Goal: Communication & Community: Answer question/provide support

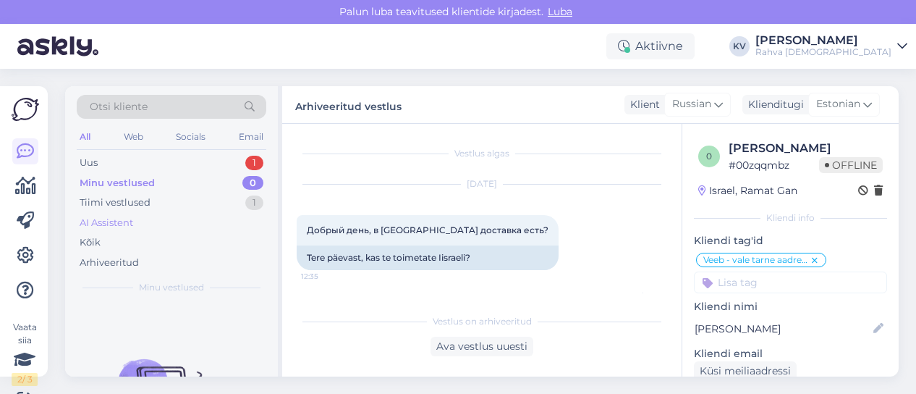
scroll to position [949, 0]
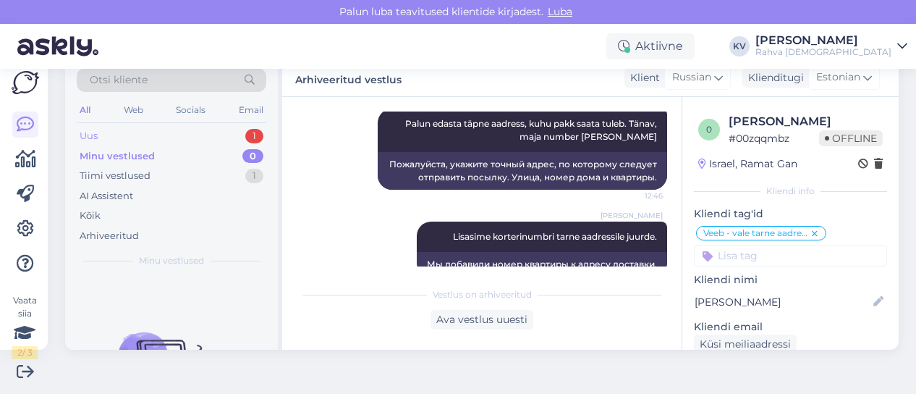
click at [155, 131] on div "Uus 1" at bounding box center [172, 136] width 190 height 20
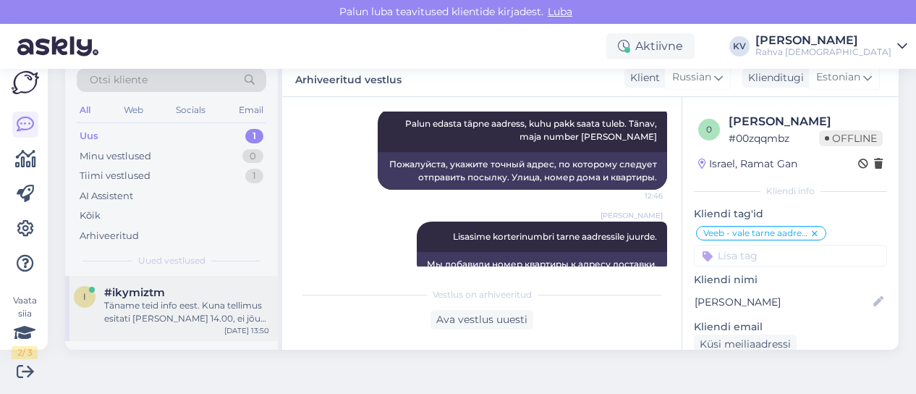
click at [198, 297] on div "#ikymiztm" at bounding box center [186, 292] width 165 height 13
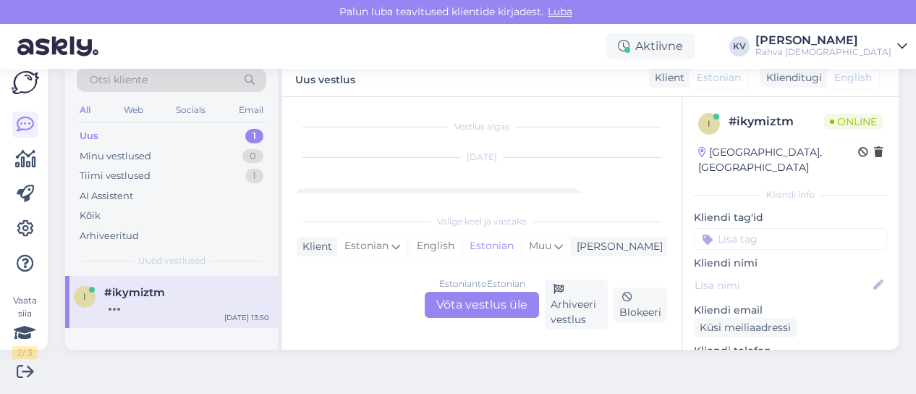
scroll to position [0, 0]
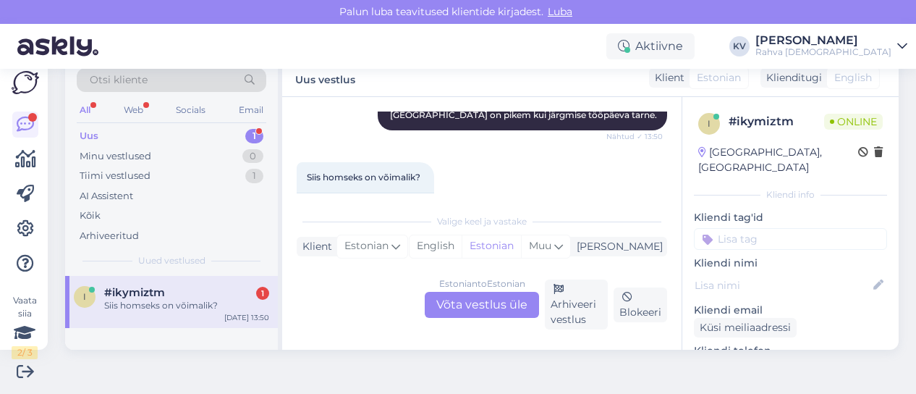
click at [500, 304] on div "Estonian to Estonian Võta vestlus üle" at bounding box center [482, 305] width 114 height 26
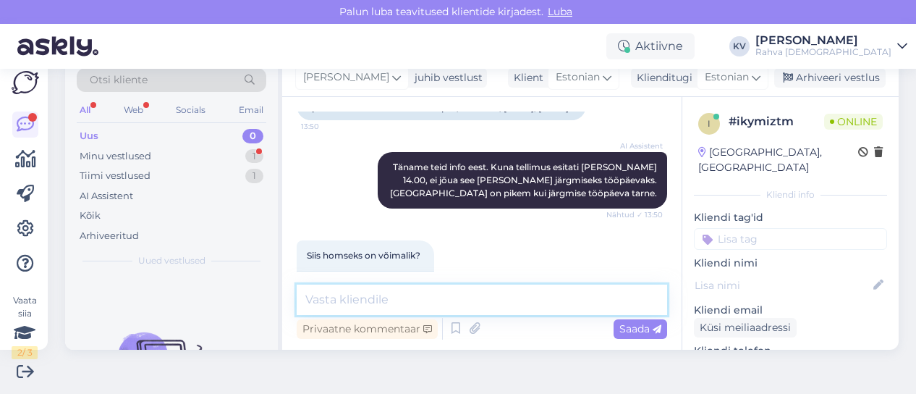
click at [409, 309] on textarea at bounding box center [482, 299] width 370 height 30
type textarea "Kuidas on tellimuse number?"
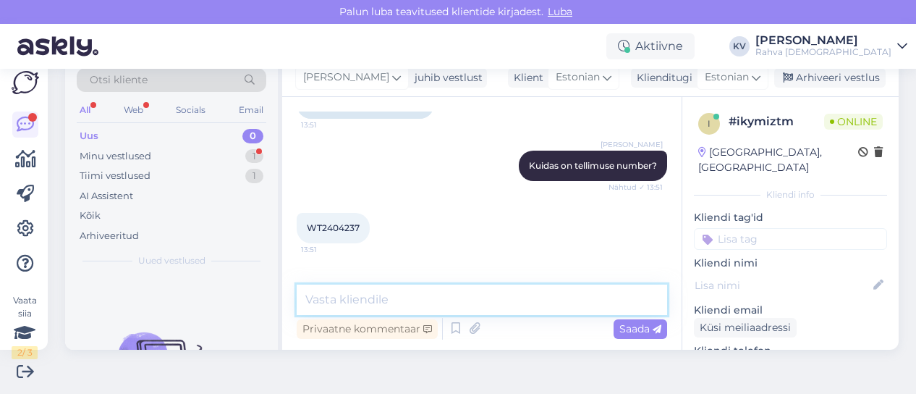
scroll to position [1254, 0]
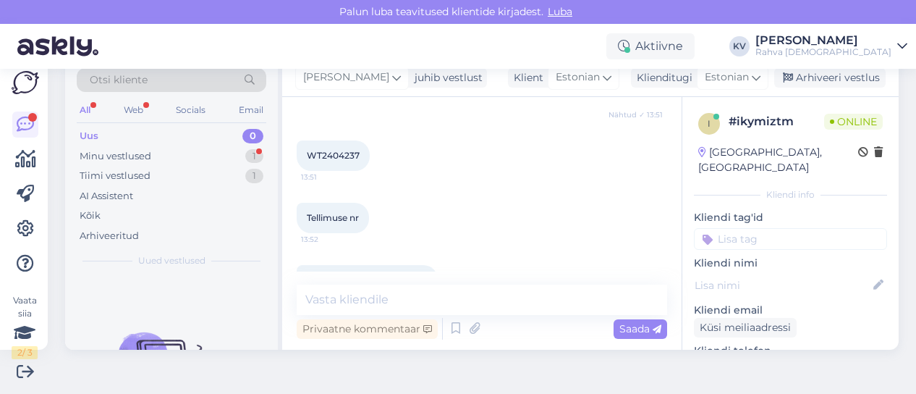
click at [411, 274] on span "Tellimuse nr on WT2404237" at bounding box center [367, 279] width 121 height 11
copy div "WT2404237 13:52"
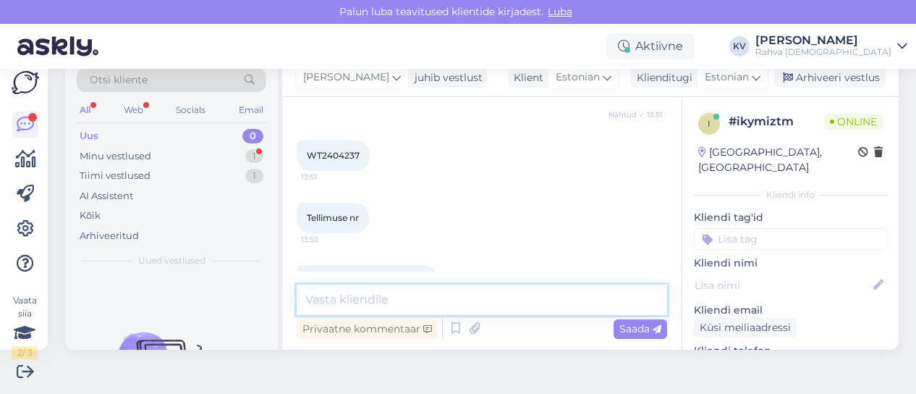
click at [487, 300] on textarea at bounding box center [482, 299] width 370 height 30
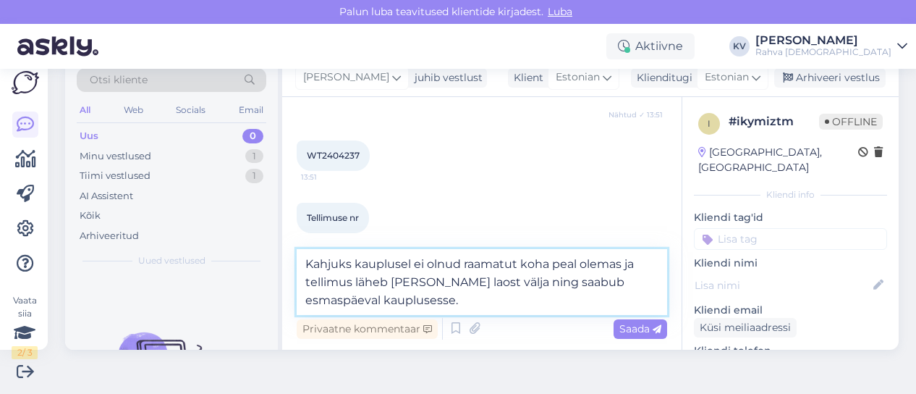
type textarea "Kahjuks kauplusel ei olnud raamatut koha peal olemas ja tellimus läheb [PERSON_…"
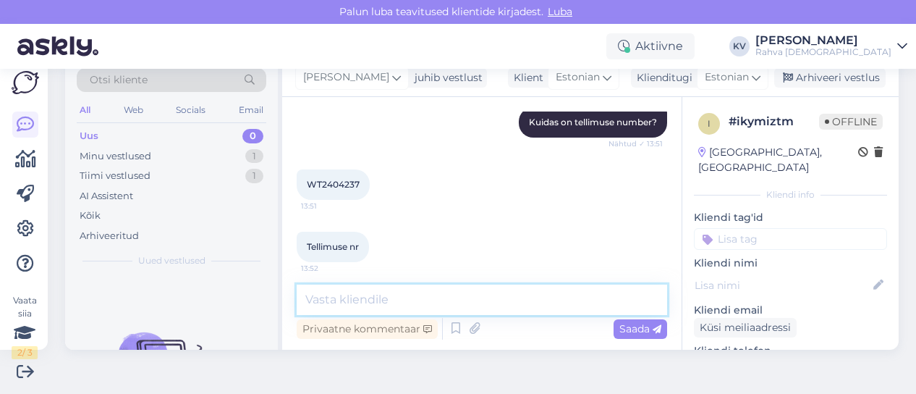
scroll to position [1343, 0]
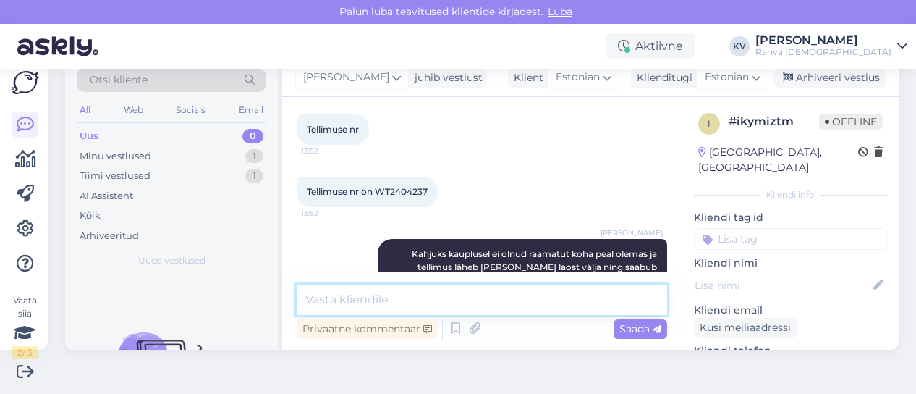
click at [483, 305] on textarea at bounding box center [482, 299] width 370 height 30
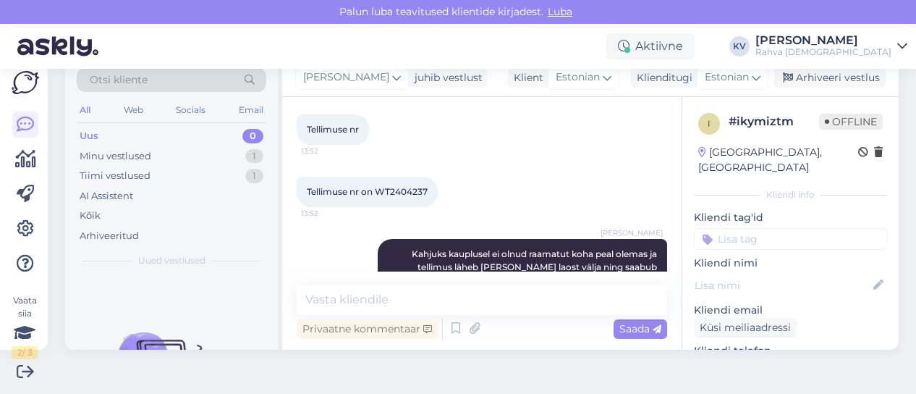
click at [726, 228] on input at bounding box center [790, 239] width 193 height 22
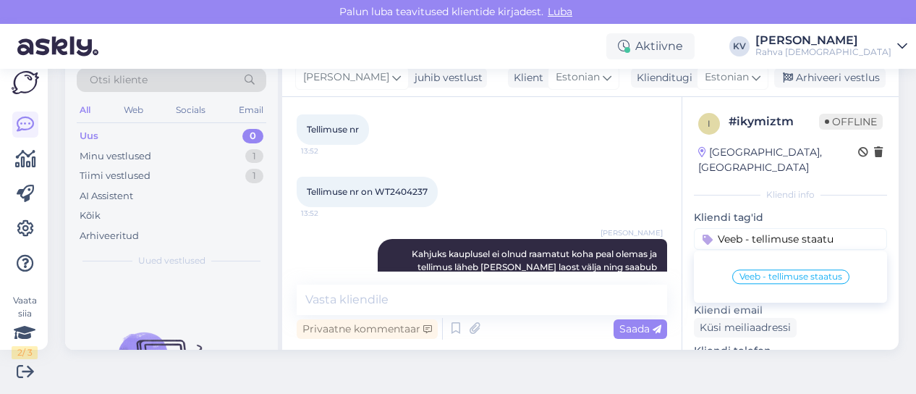
type input "Veeb - tellimuse staatus"
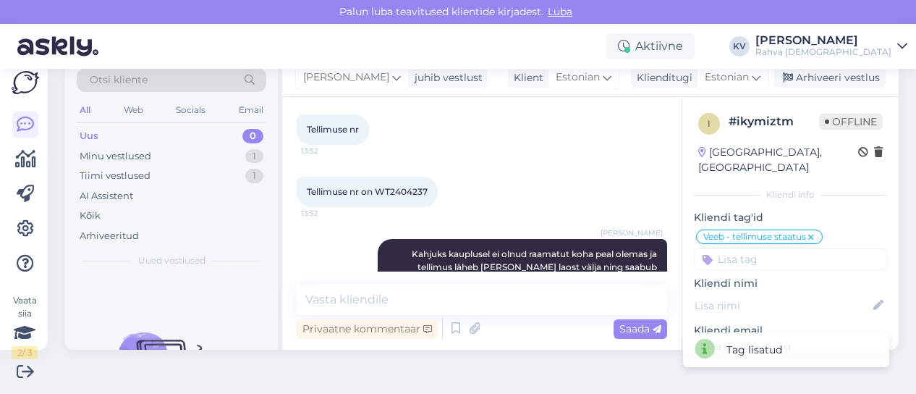
click at [395, 177] on div "Tellimuse nr on WT2404237 13:52" at bounding box center [367, 192] width 141 height 30
click at [394, 177] on div "Tellimuse nr on WT2404237 13:52" at bounding box center [367, 192] width 141 height 30
copy div "WT2404237 13:52"
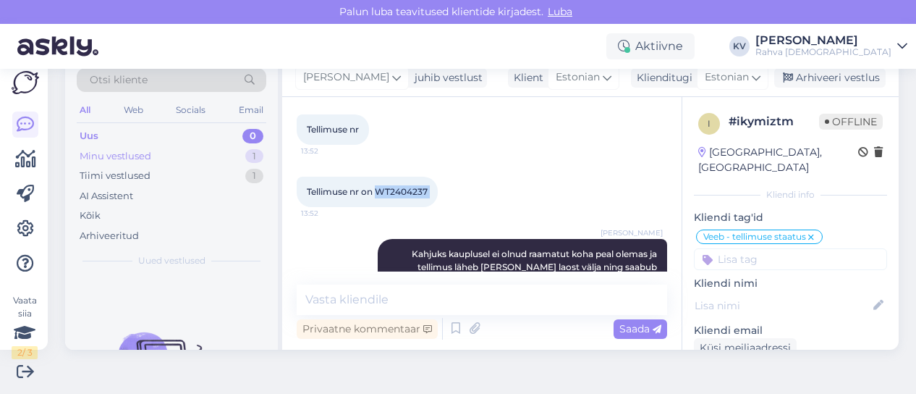
click at [161, 151] on div "Minu vestlused 1" at bounding box center [172, 156] width 190 height 20
